Goal: Task Accomplishment & Management: Manage account settings

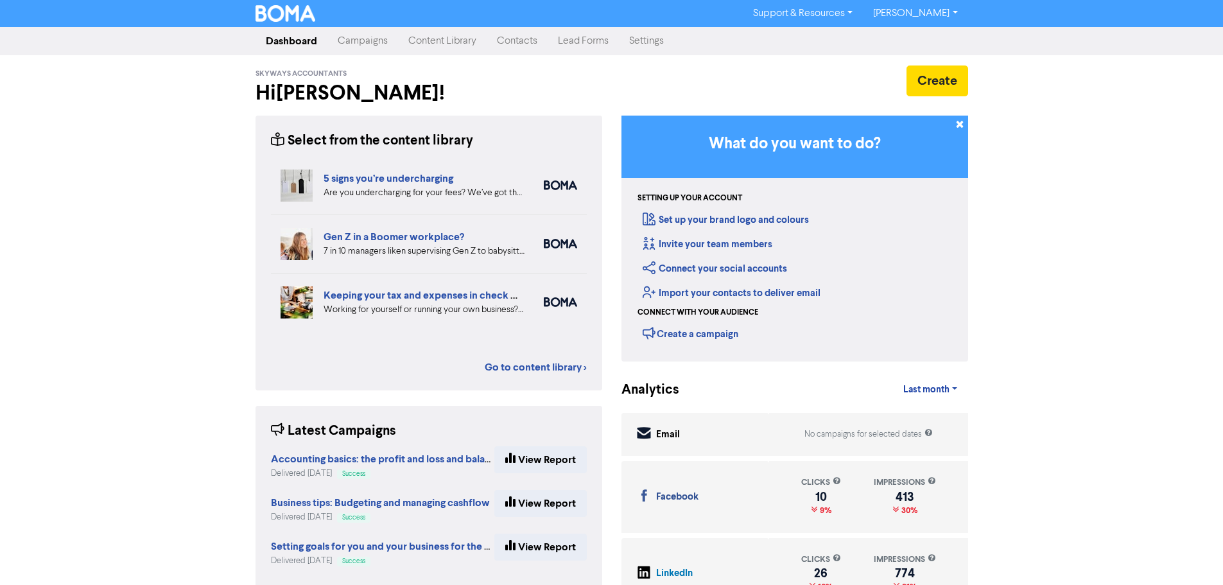
click at [907, 17] on link "[PERSON_NAME]" at bounding box center [915, 13] width 105 height 21
click at [651, 47] on link "Settings" at bounding box center [646, 41] width 55 height 26
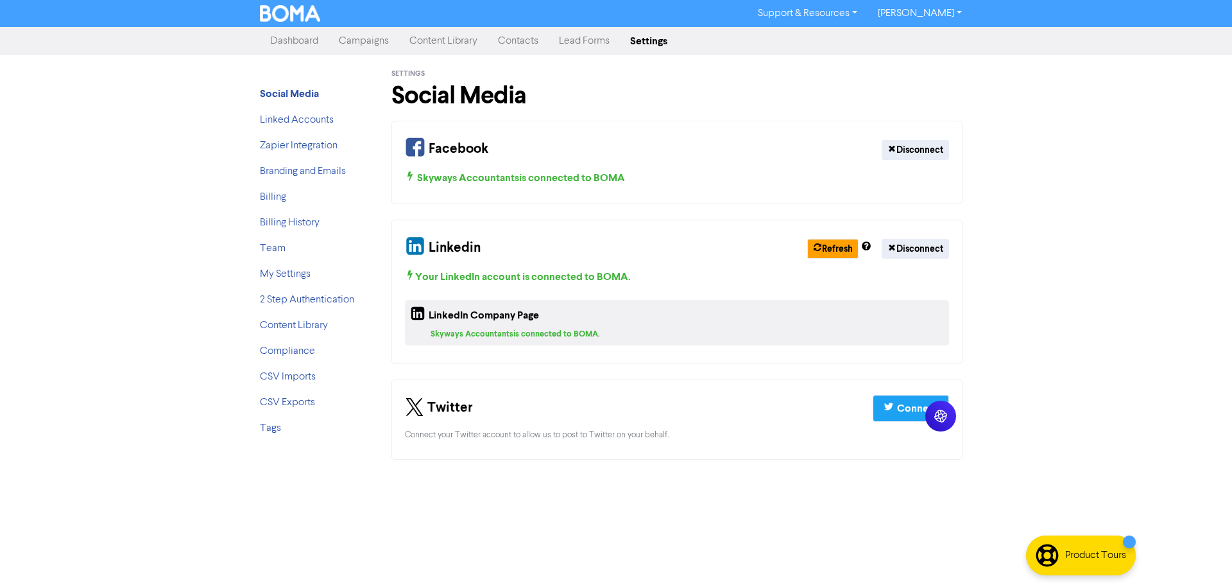
click at [855, 10] on link "Support & Resources" at bounding box center [808, 13] width 120 height 21
click at [878, 14] on link "[PERSON_NAME]" at bounding box center [920, 13] width 105 height 21
click at [281, 198] on link "Billing" at bounding box center [273, 197] width 26 height 10
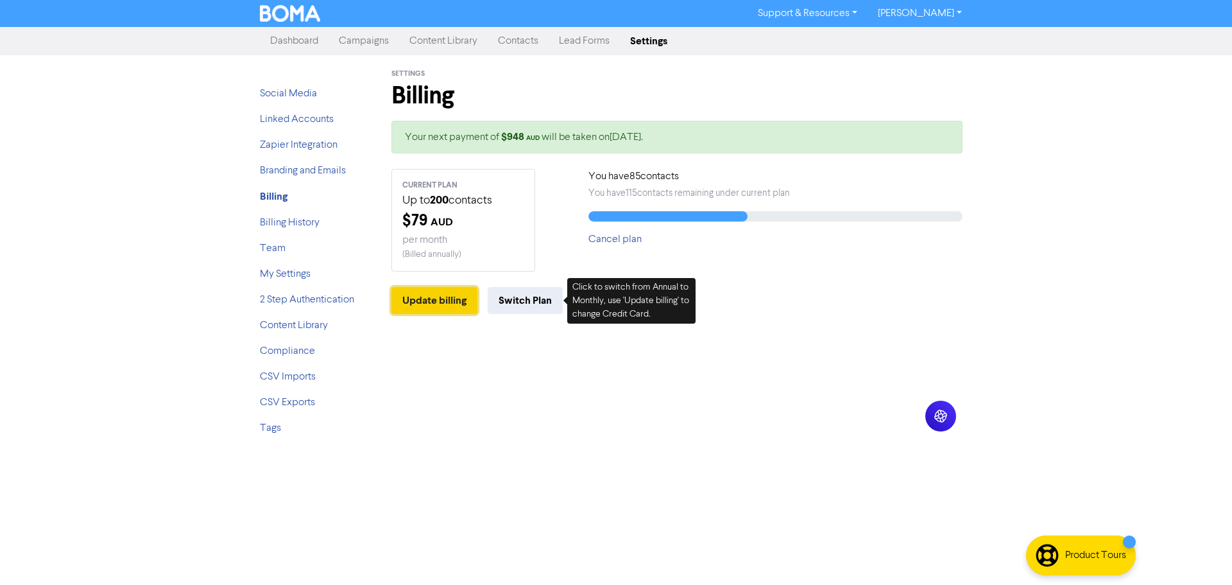
click at [429, 299] on button "Update billing" at bounding box center [434, 300] width 86 height 27
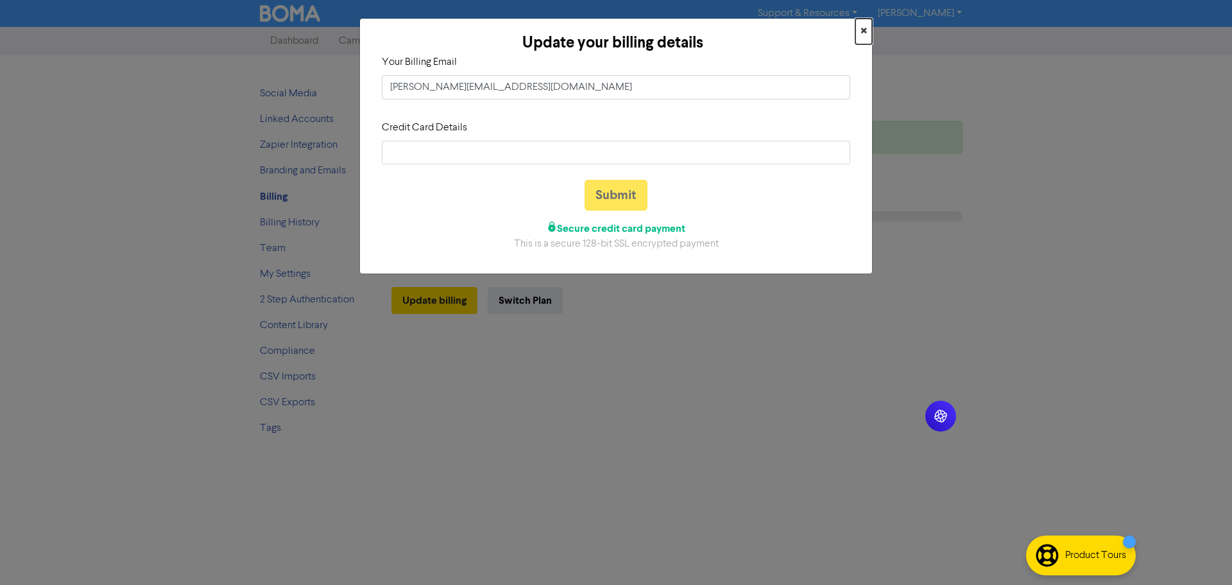
click at [862, 30] on span "×" at bounding box center [864, 31] width 6 height 19
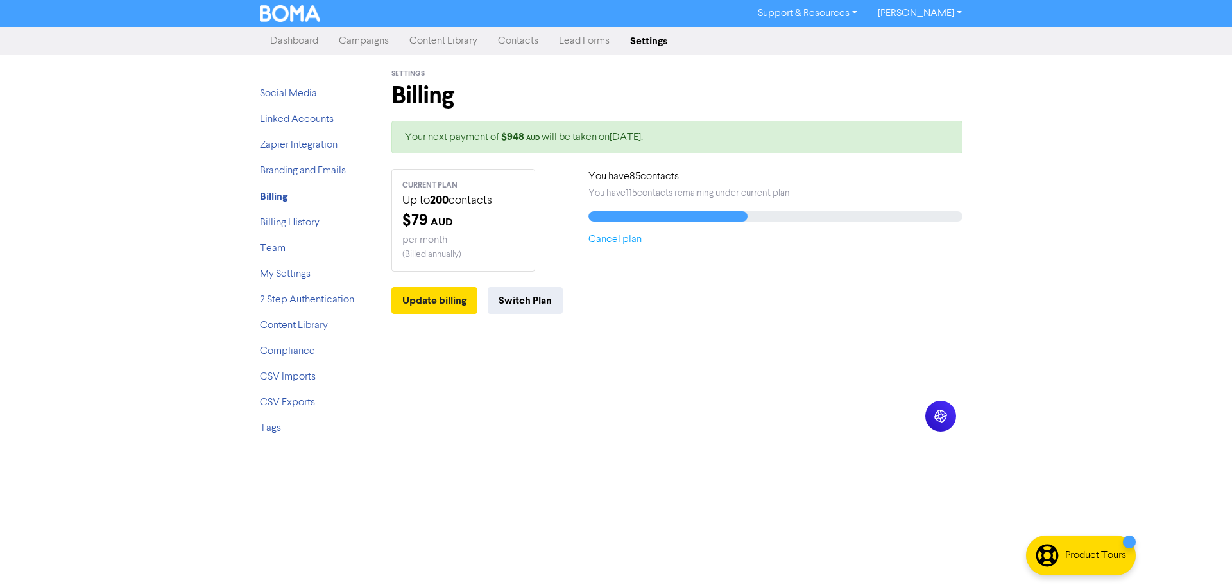
click at [609, 243] on link "Cancel plan" at bounding box center [615, 239] width 53 height 10
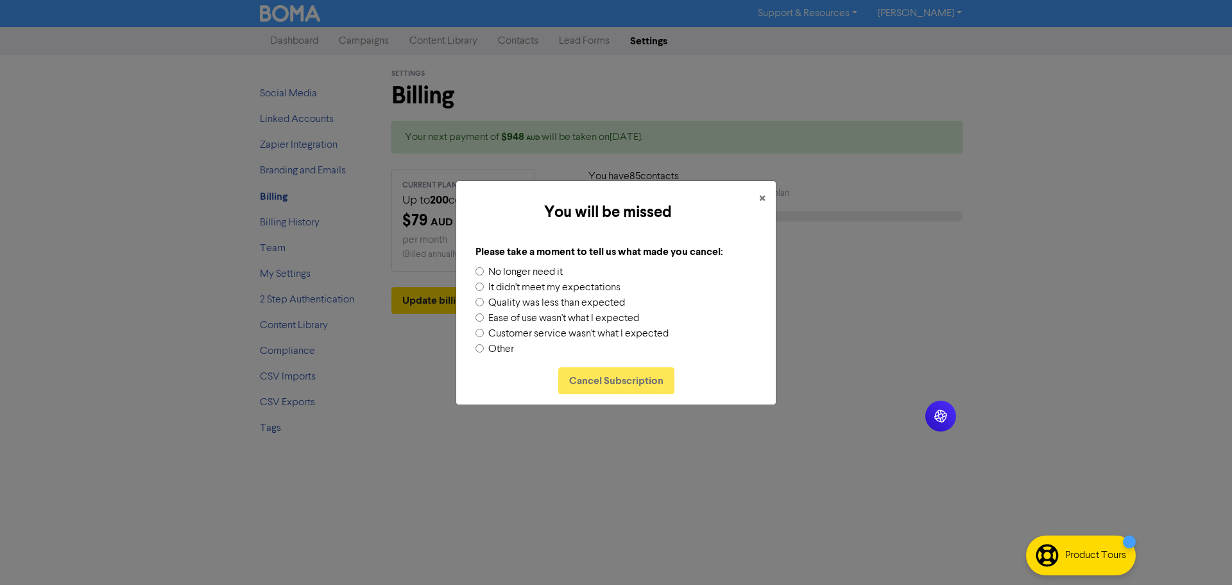
click at [515, 273] on label "No longer need it" at bounding box center [525, 271] width 74 height 15
click at [484, 273] on input "No longer need it" at bounding box center [480, 271] width 8 height 8
radio input "true"
click at [626, 380] on button "Cancel Subscription" at bounding box center [616, 380] width 116 height 27
